Goal: Task Accomplishment & Management: Complete application form

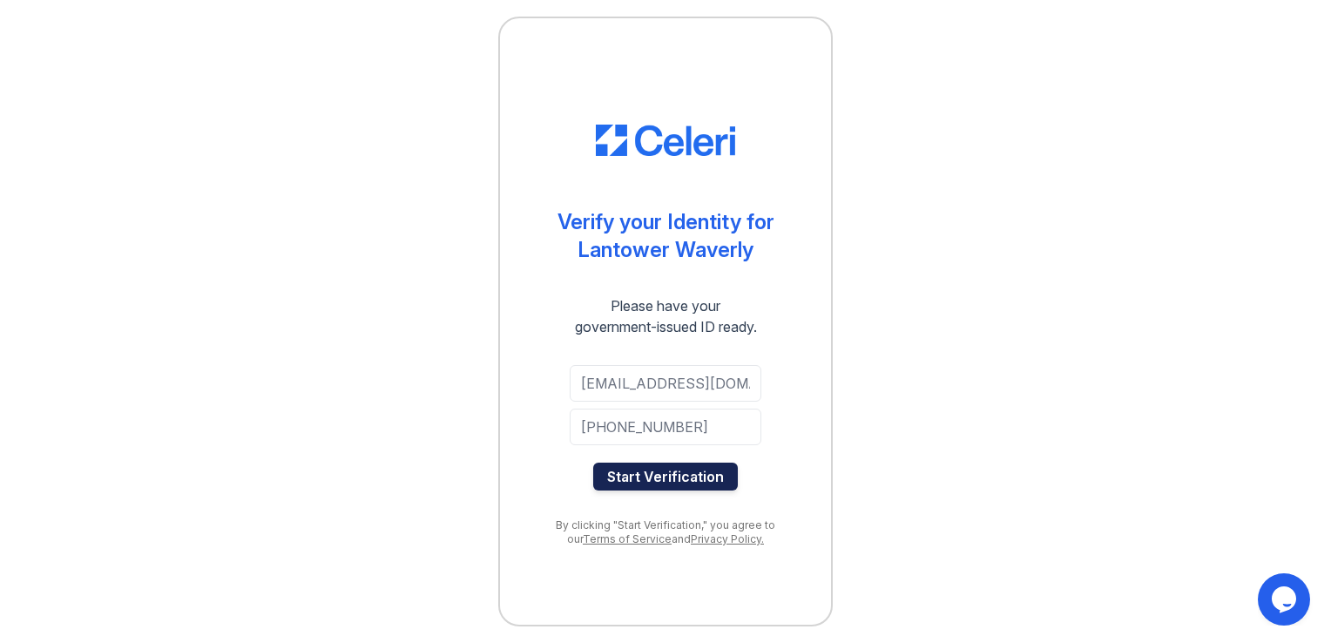
click at [677, 476] on button "Start Verification" at bounding box center [665, 476] width 145 height 28
